Goal: Task Accomplishment & Management: Use online tool/utility

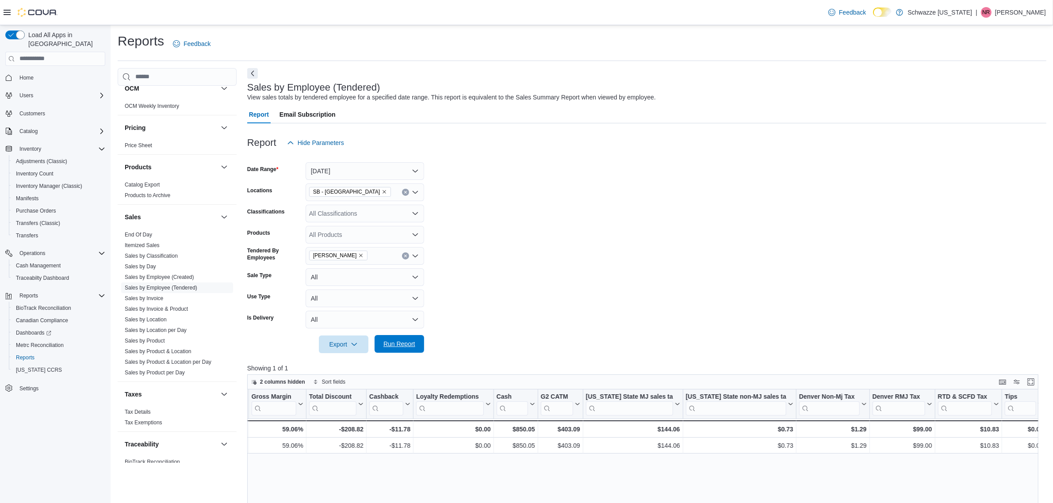
click at [399, 349] on span "Run Report" at bounding box center [399, 344] width 39 height 18
